Goal: Register for event/course

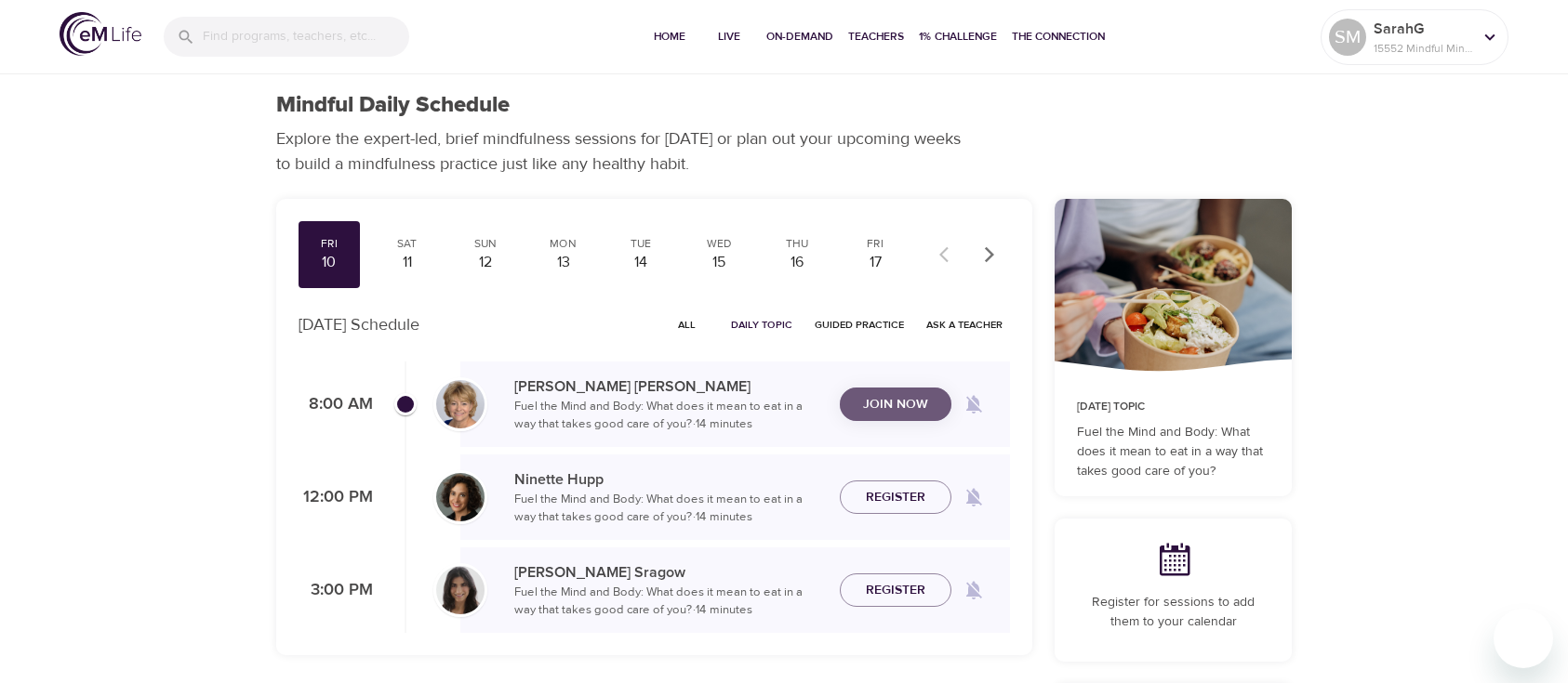
click at [873, 407] on span "Join Now" at bounding box center [895, 404] width 65 height 23
click at [996, 256] on icon "button" at bounding box center [989, 255] width 19 height 19
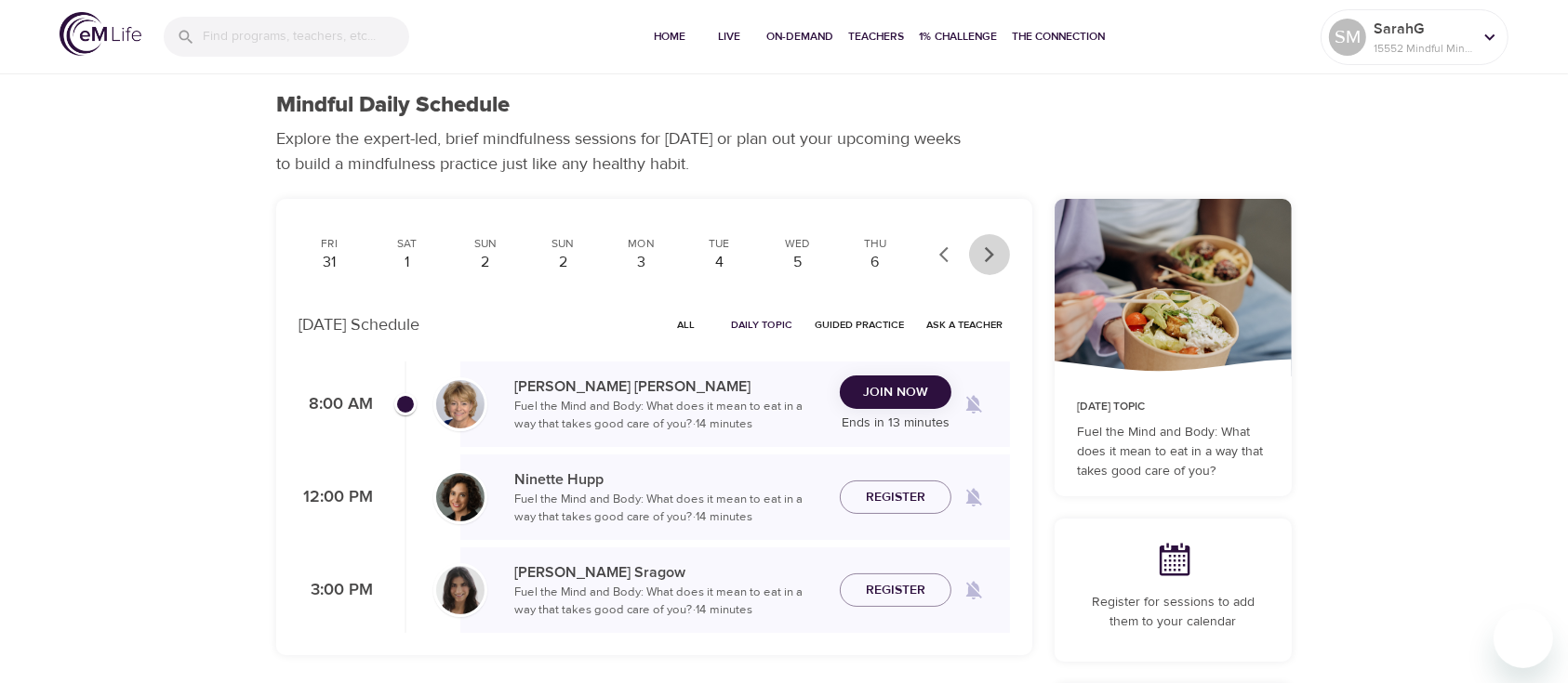
click at [996, 256] on icon "button" at bounding box center [989, 255] width 19 height 19
click at [996, 256] on div at bounding box center [968, 255] width 82 height 41
click at [477, 253] on div "2" at bounding box center [485, 263] width 47 height 22
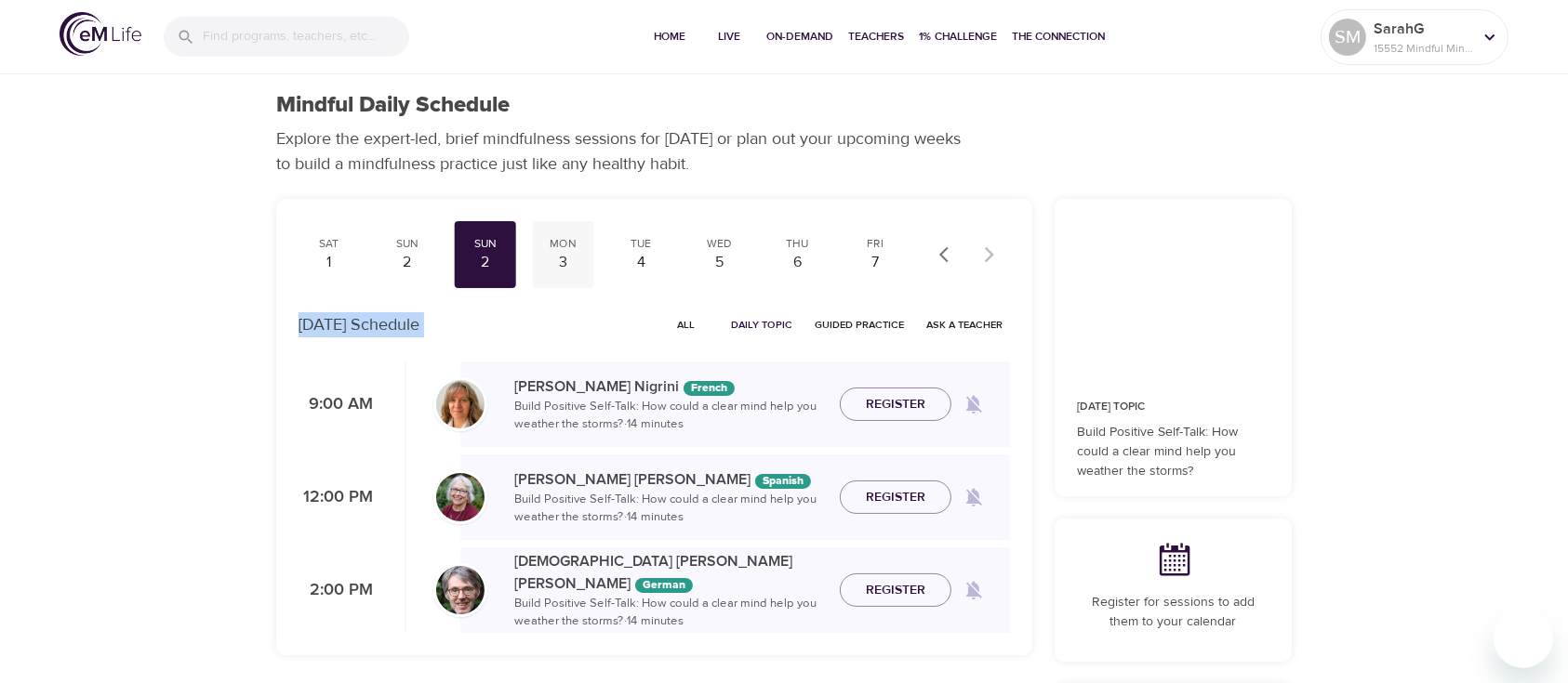
click at [566, 250] on div "Mon" at bounding box center [564, 244] width 47 height 16
